Goal: Transaction & Acquisition: Purchase product/service

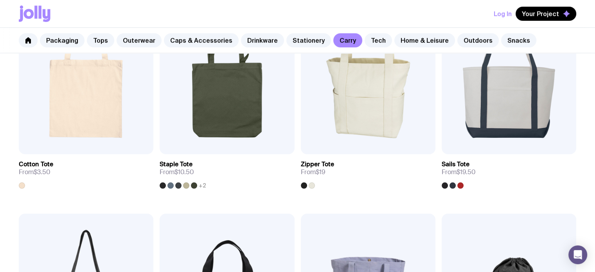
scroll to position [163, 0]
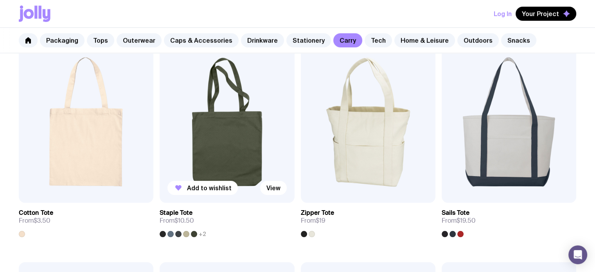
click at [227, 132] on img at bounding box center [226, 121] width 134 height 161
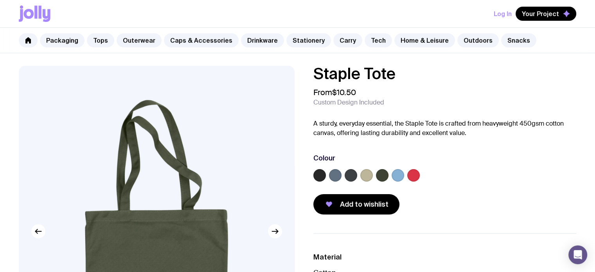
click at [337, 176] on label at bounding box center [335, 175] width 13 height 13
click at [0, 0] on input "radio" at bounding box center [0, 0] width 0 height 0
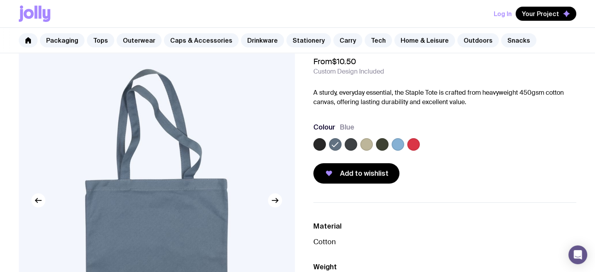
scroll to position [35, 0]
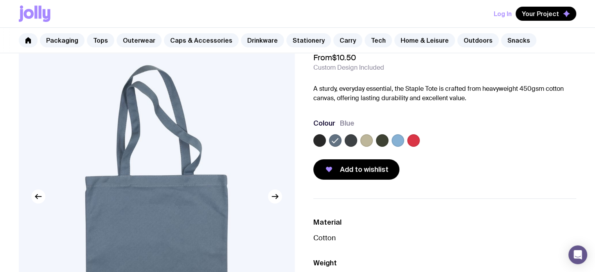
click at [347, 136] on label at bounding box center [350, 140] width 13 height 13
click at [0, 0] on input "radio" at bounding box center [0, 0] width 0 height 0
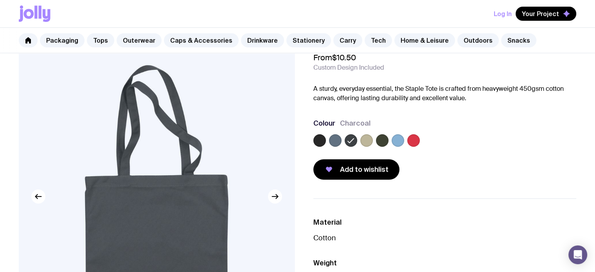
click at [335, 142] on label at bounding box center [335, 140] width 13 height 13
click at [0, 0] on input "radio" at bounding box center [0, 0] width 0 height 0
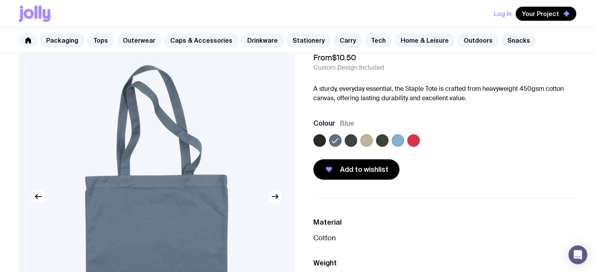
click at [348, 139] on label at bounding box center [350, 140] width 13 height 13
click at [0, 0] on input "radio" at bounding box center [0, 0] width 0 height 0
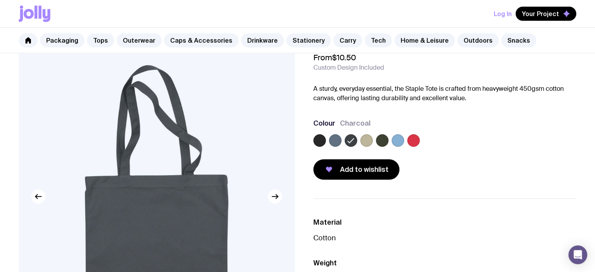
click at [378, 140] on label at bounding box center [382, 140] width 13 height 13
click at [0, 0] on input "radio" at bounding box center [0, 0] width 0 height 0
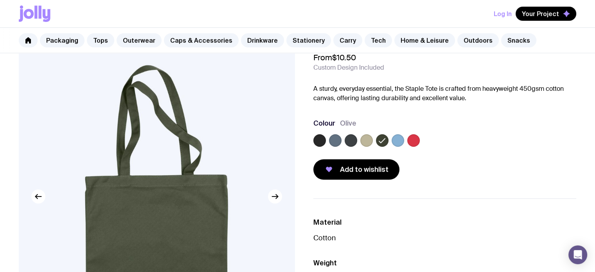
click at [364, 140] on label at bounding box center [366, 140] width 13 height 13
click at [0, 0] on input "radio" at bounding box center [0, 0] width 0 height 0
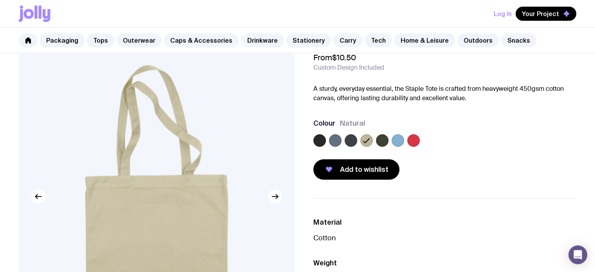
click at [335, 138] on label at bounding box center [335, 140] width 13 height 13
click at [0, 0] on input "radio" at bounding box center [0, 0] width 0 height 0
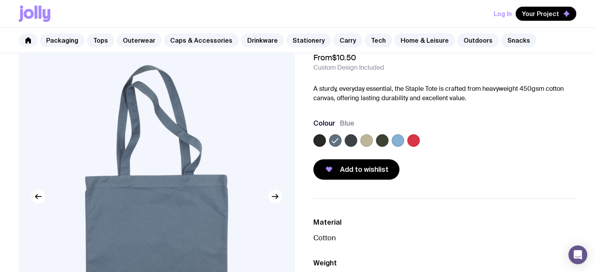
click at [315, 141] on label at bounding box center [319, 140] width 13 height 13
click at [0, 0] on input "radio" at bounding box center [0, 0] width 0 height 0
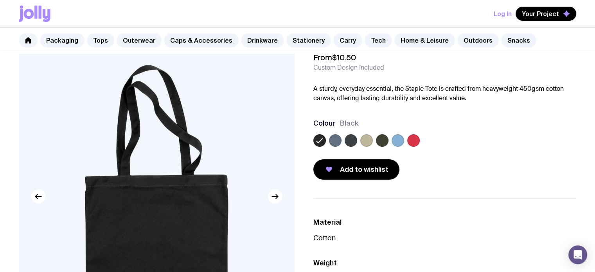
click at [333, 137] on label at bounding box center [335, 140] width 13 height 13
click at [0, 0] on input "radio" at bounding box center [0, 0] width 0 height 0
